Goal: Task Accomplishment & Management: Manage account settings

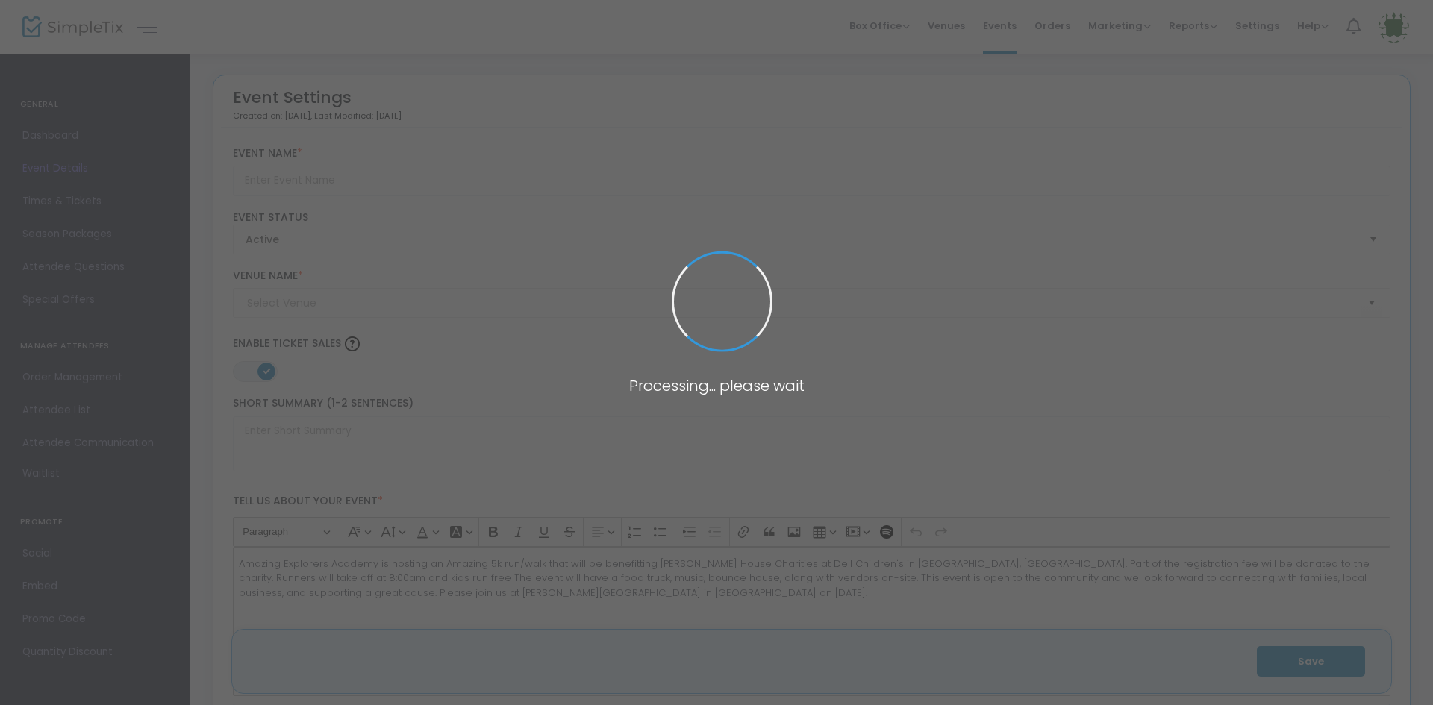
type input "Amazing 5K for a Cause"
type textarea "Amazing Explorers Academy is hosting an Amazing 5k run/walk that will be benefi…"
type input "Register Now"
checkbox input "true"
type input "[PERSON_NAME][GEOGRAPHIC_DATA]"
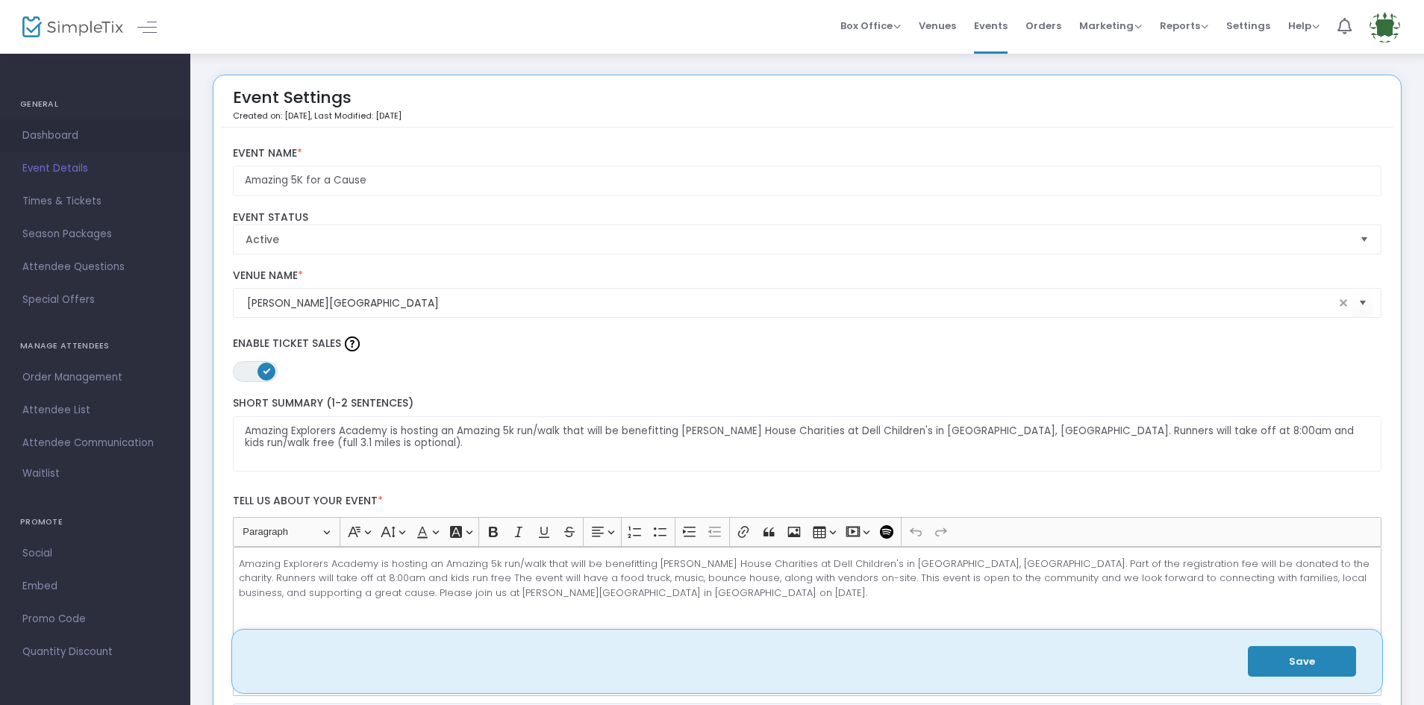
click at [33, 139] on span "Dashboard" at bounding box center [95, 135] width 146 height 19
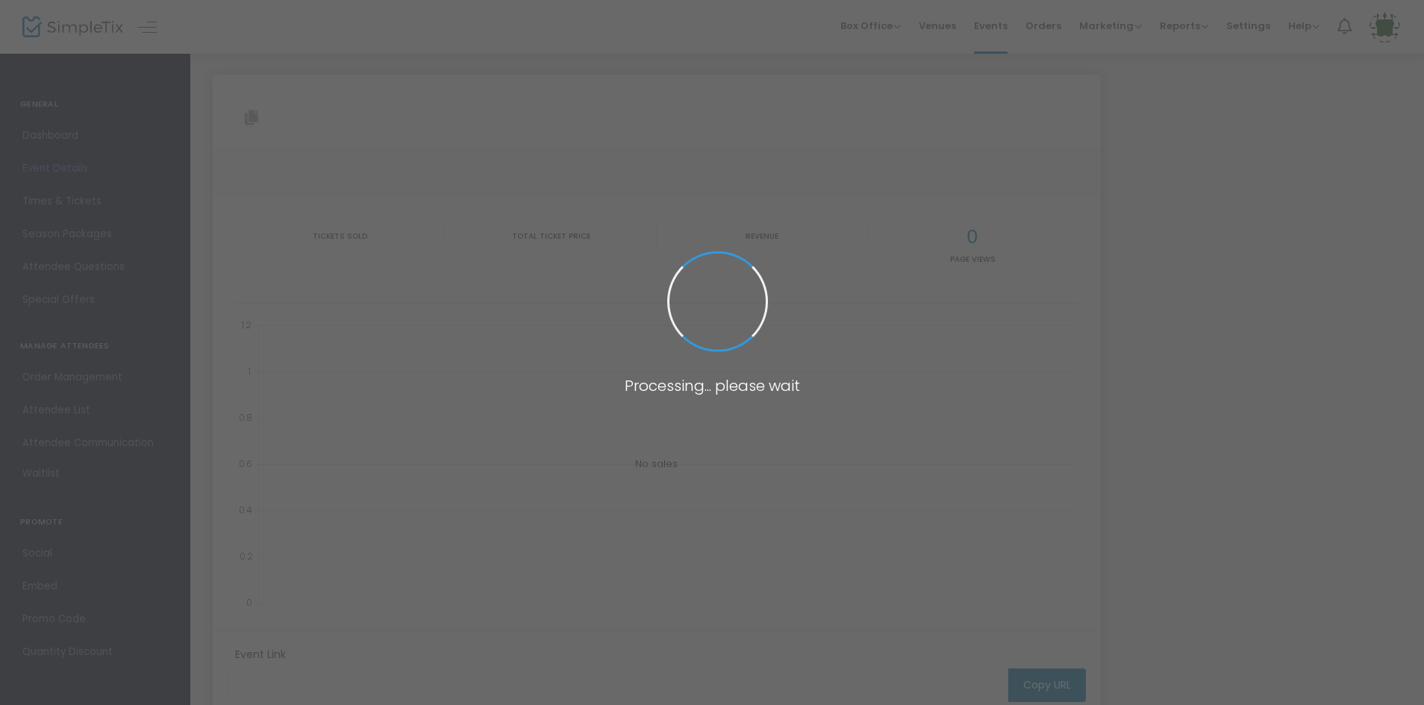
type input "[URL][DOMAIN_NAME]"
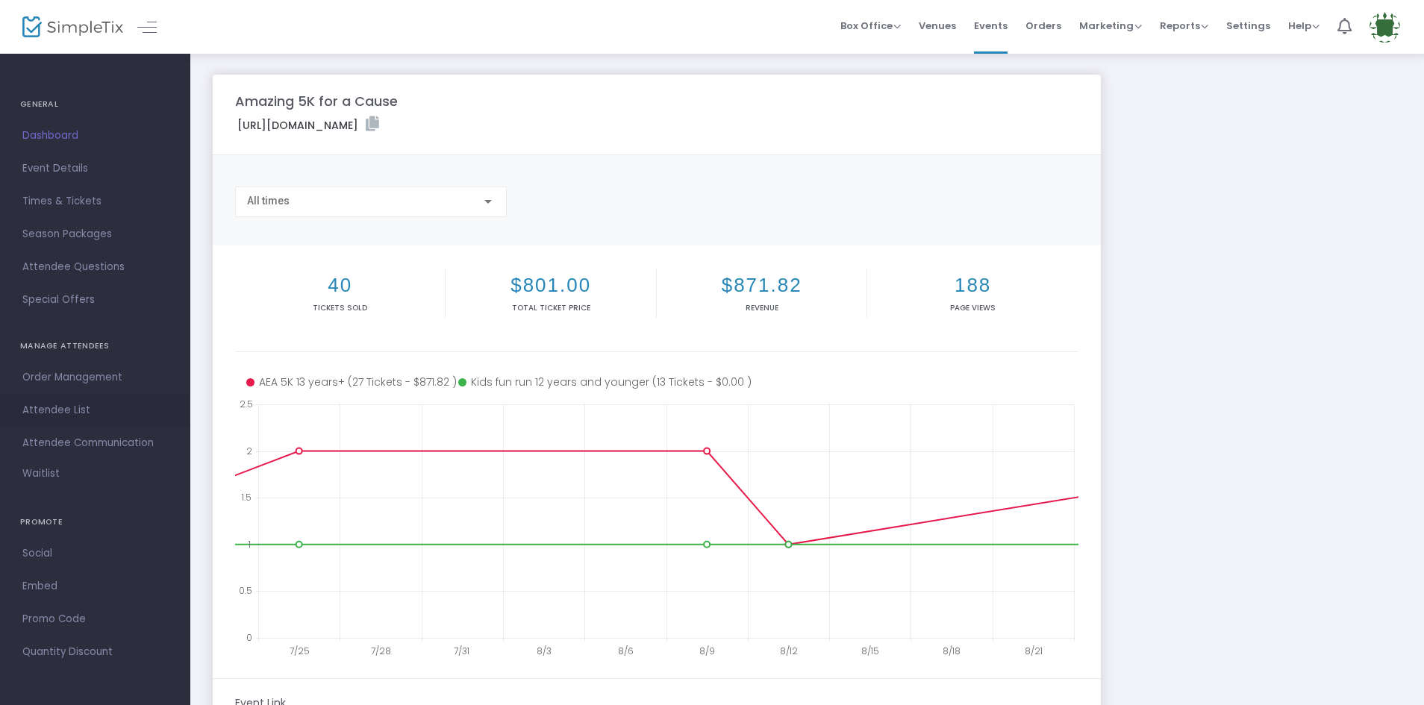
click at [67, 403] on span "Attendee List" at bounding box center [95, 410] width 146 height 19
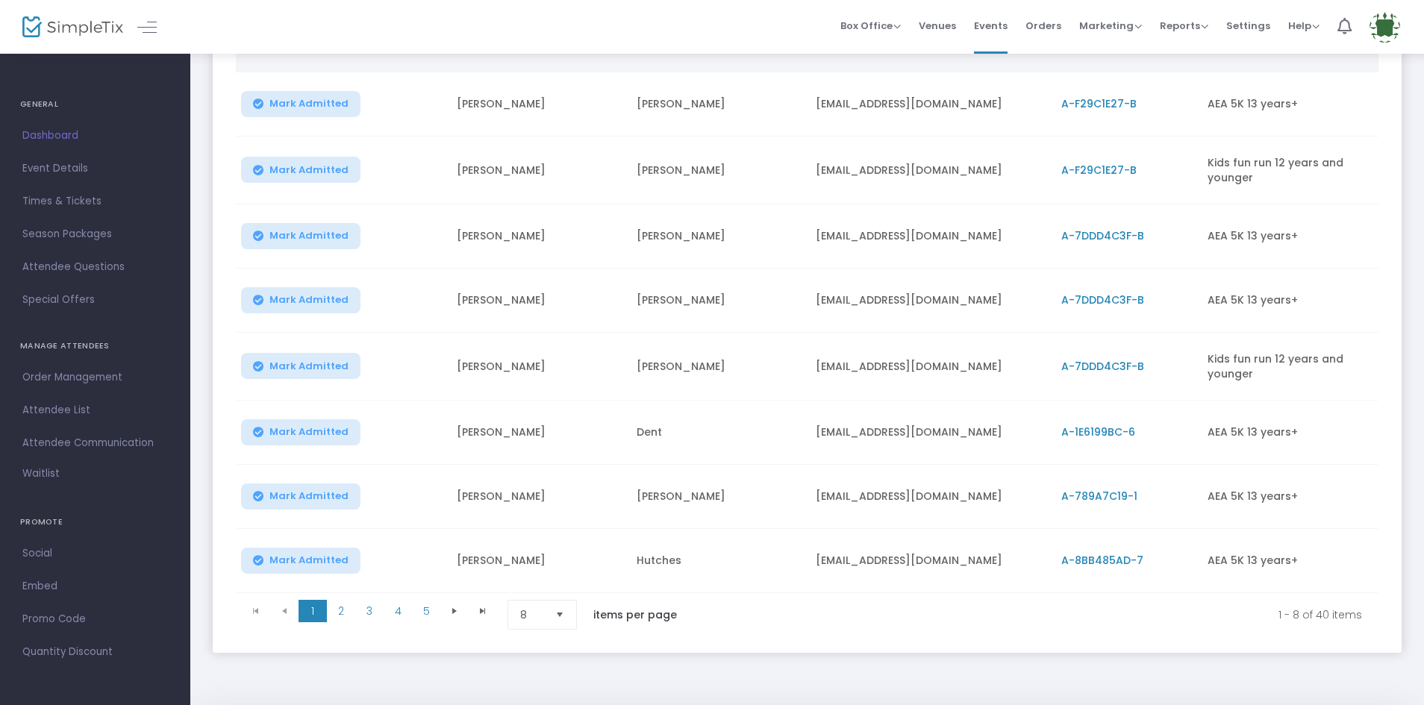
scroll to position [224, 0]
drag, startPoint x: 951, startPoint y: 559, endPoint x: 816, endPoint y: 565, distance: 136.0
click at [816, 565] on td "[EMAIL_ADDRESS][DOMAIN_NAME]" at bounding box center [929, 560] width 245 height 64
copy td "[EMAIL_ADDRESS][DOMAIN_NAME]"
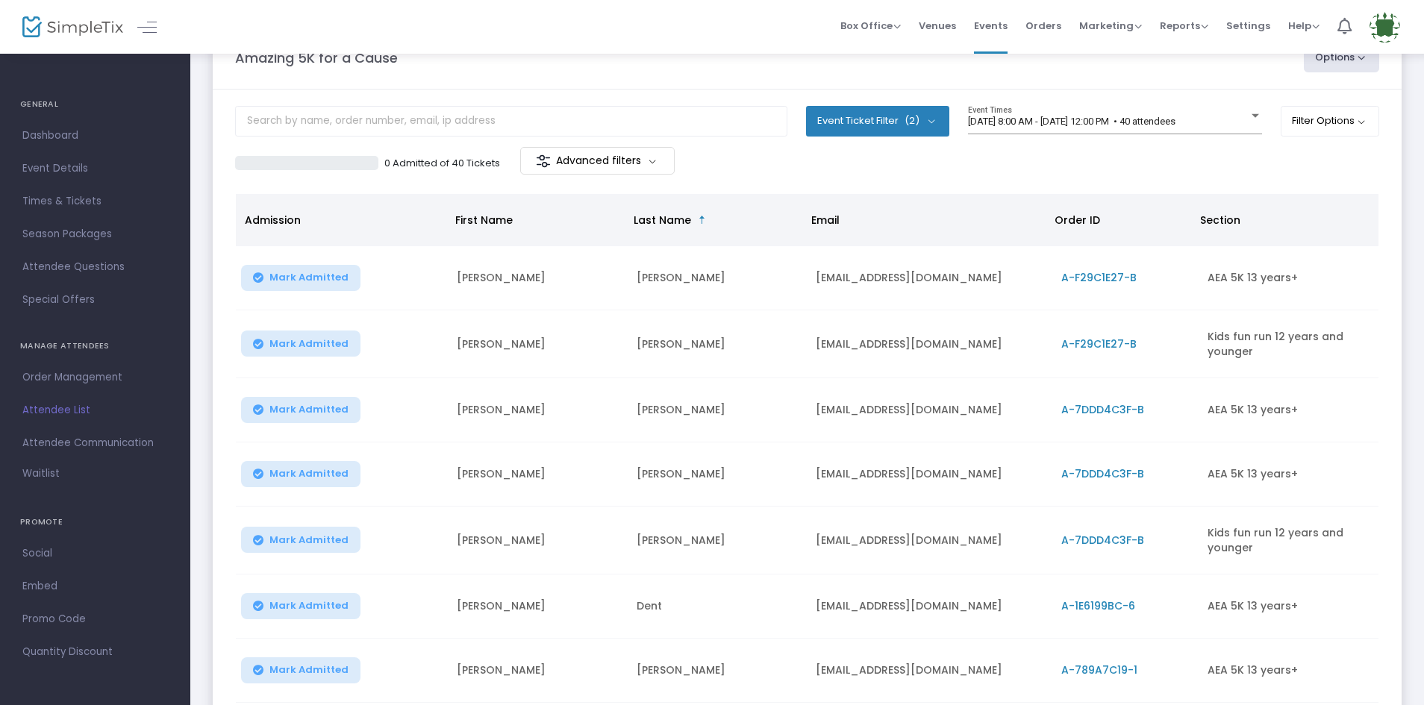
scroll to position [0, 0]
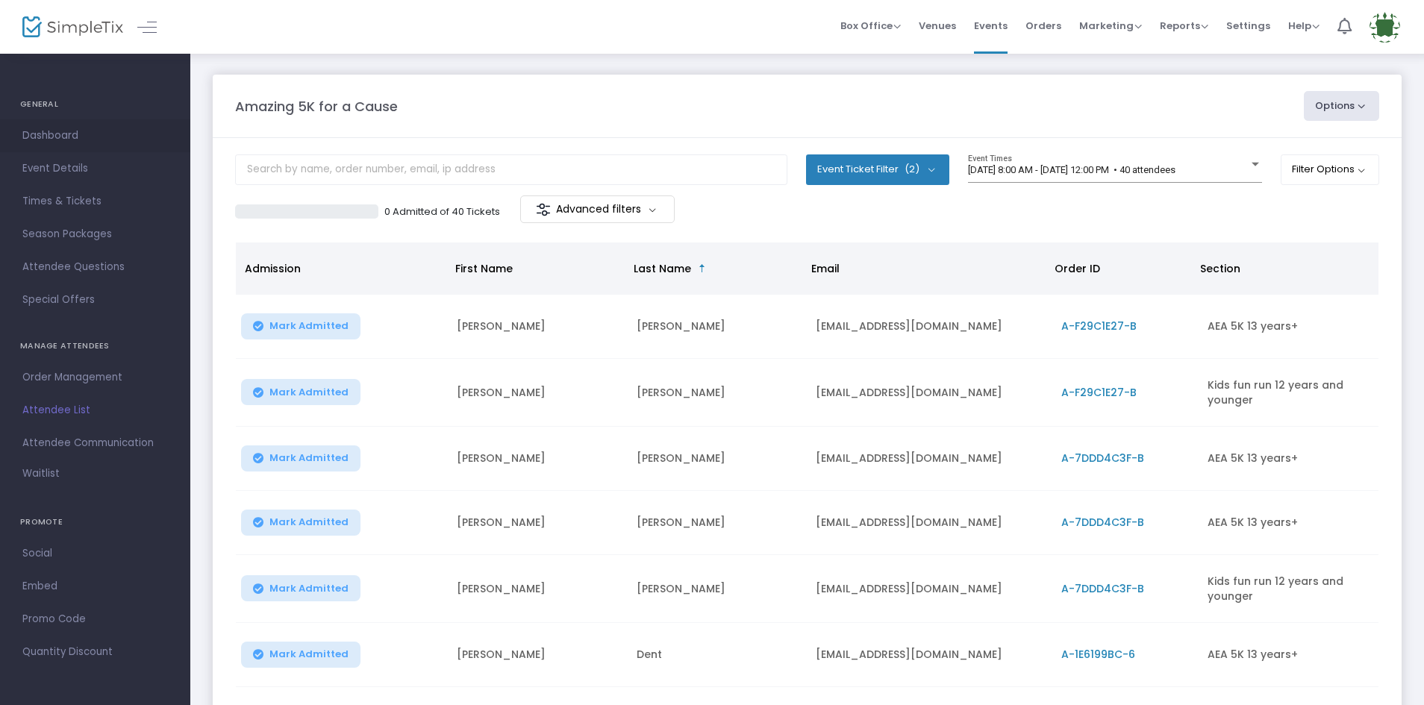
click at [54, 136] on span "Dashboard" at bounding box center [95, 135] width 146 height 19
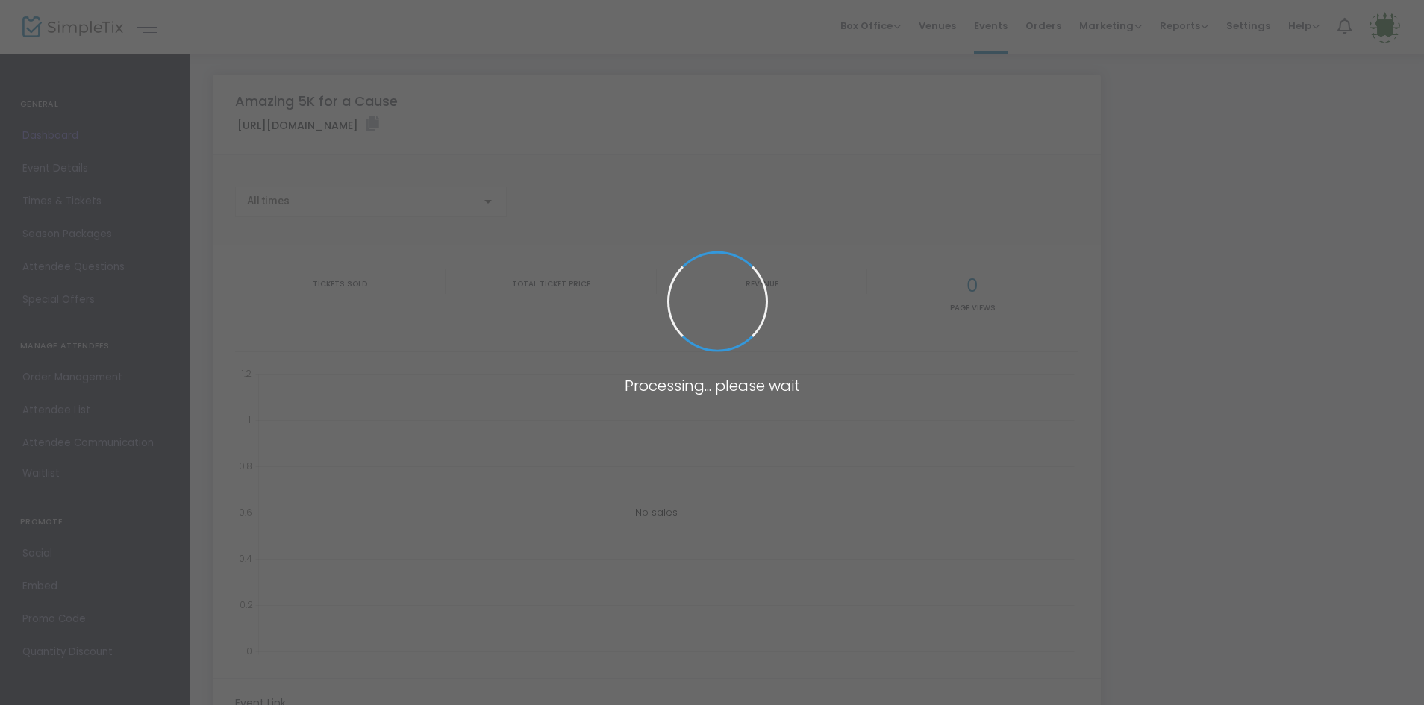
type input "[URL][DOMAIN_NAME]"
